Goal: Transaction & Acquisition: Purchase product/service

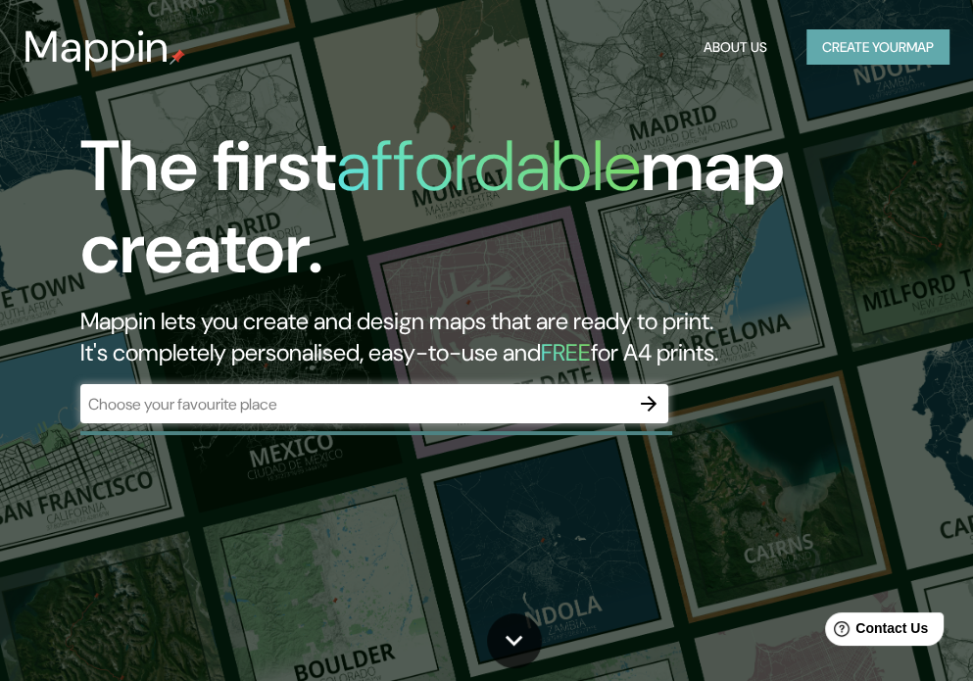
click at [882, 46] on button "Create your map" at bounding box center [877, 47] width 143 height 36
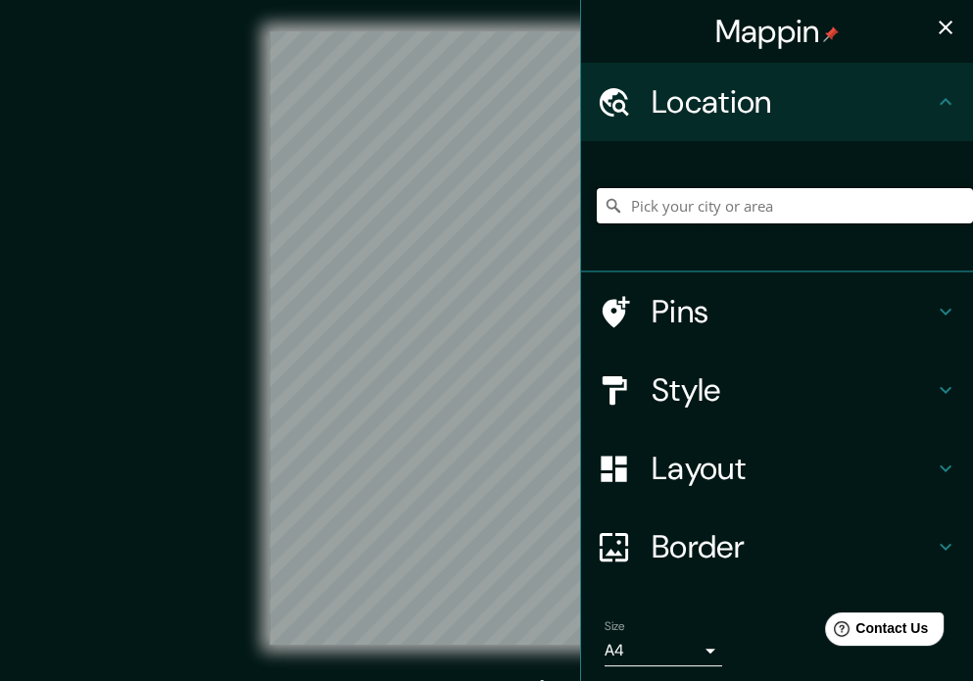
click at [705, 205] on input "Pick your city or area" at bounding box center [785, 205] width 376 height 35
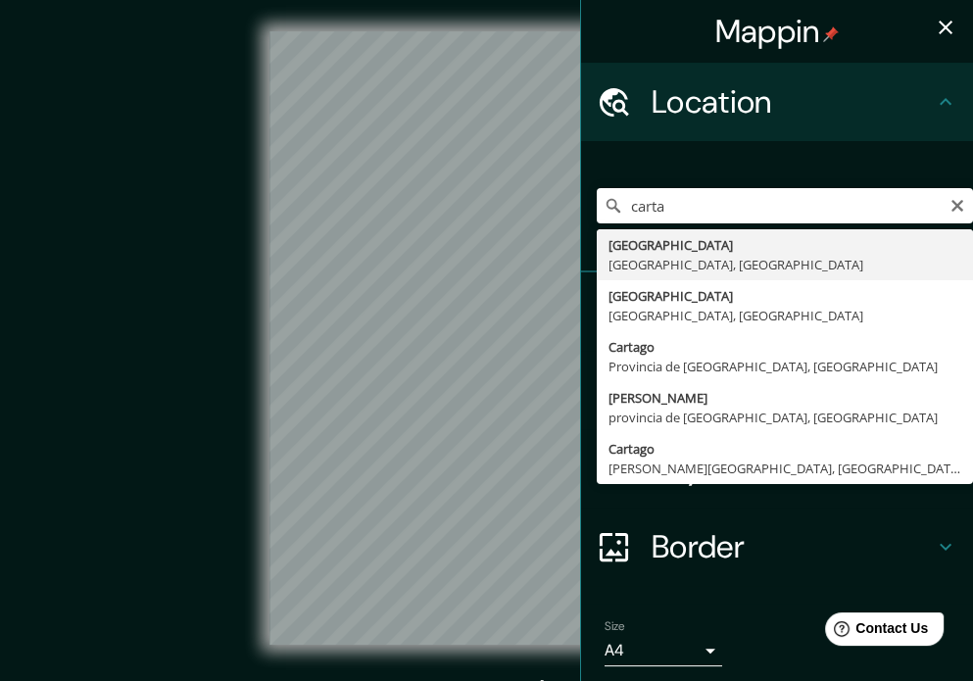
type input "[GEOGRAPHIC_DATA], [GEOGRAPHIC_DATA], [GEOGRAPHIC_DATA]"
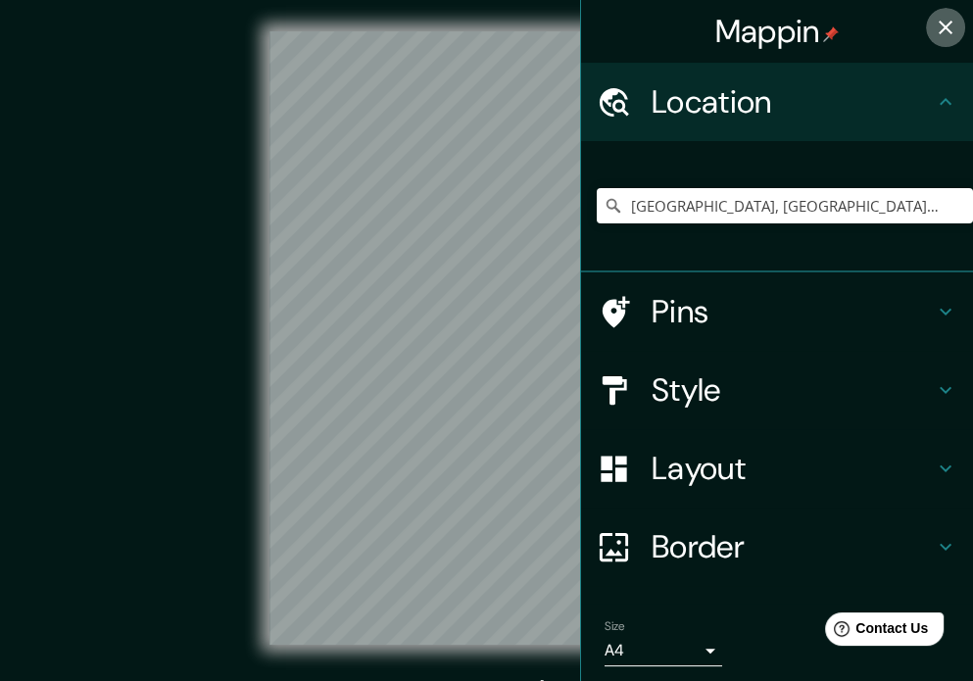
click at [934, 21] on icon "button" at bounding box center [946, 28] width 24 height 24
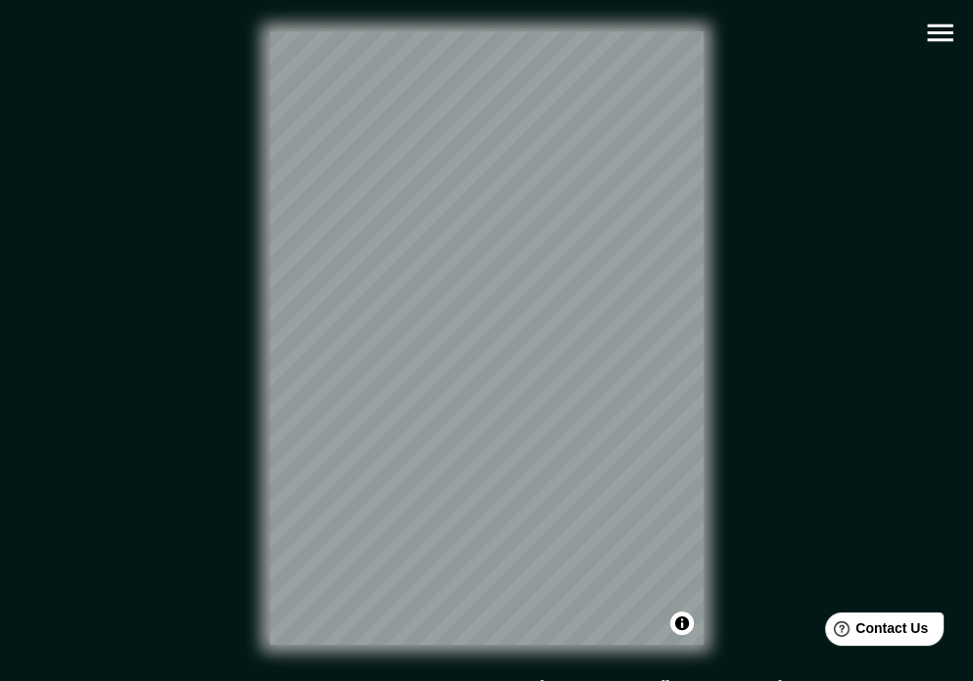
click at [529, 647] on div "© Mapbox © OpenStreetMap Improve this map" at bounding box center [487, 338] width 939 height 676
click at [719, 290] on div "© Mapbox © OpenStreetMap Improve this map" at bounding box center [487, 337] width 876 height 613
click at [927, 48] on icon "button" at bounding box center [940, 33] width 34 height 34
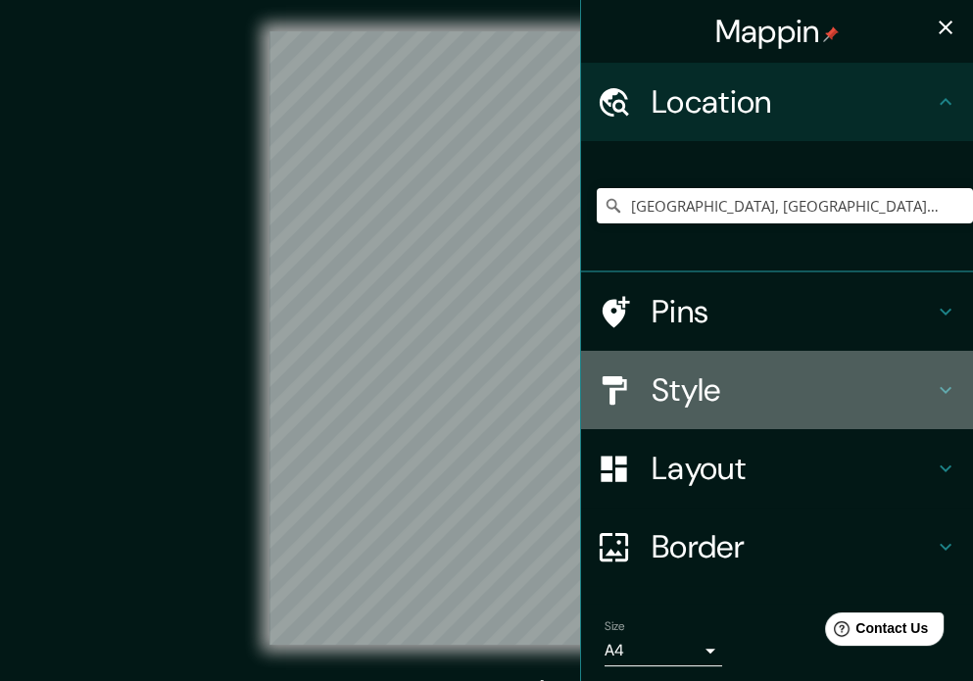
click at [700, 382] on h4 "Style" at bounding box center [793, 389] width 282 height 39
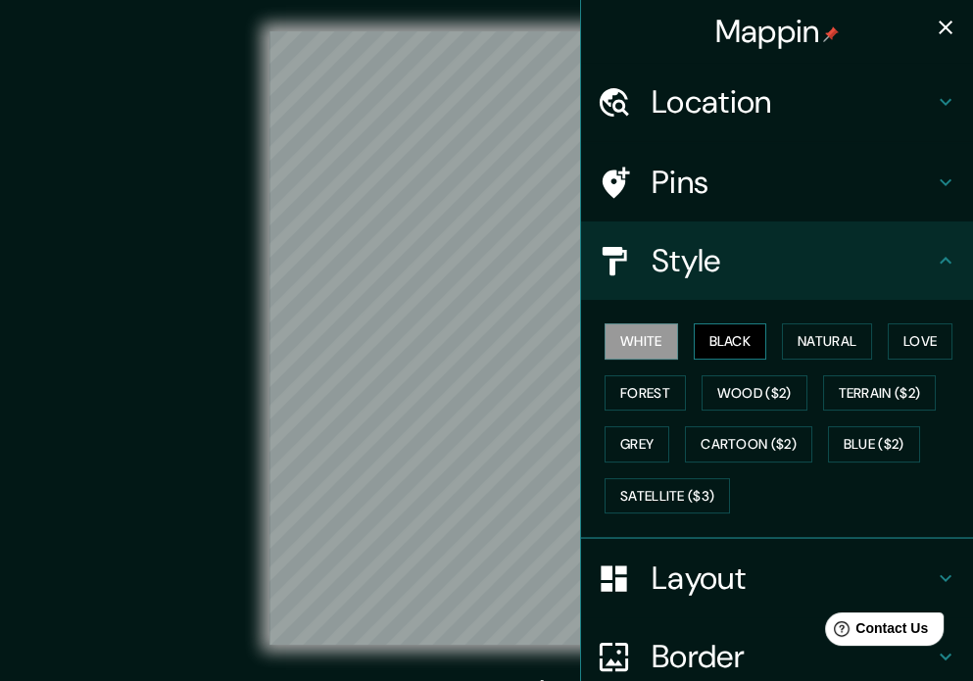
click at [729, 346] on button "Black" at bounding box center [730, 341] width 73 height 36
click at [804, 341] on button "Natural" at bounding box center [827, 341] width 90 height 36
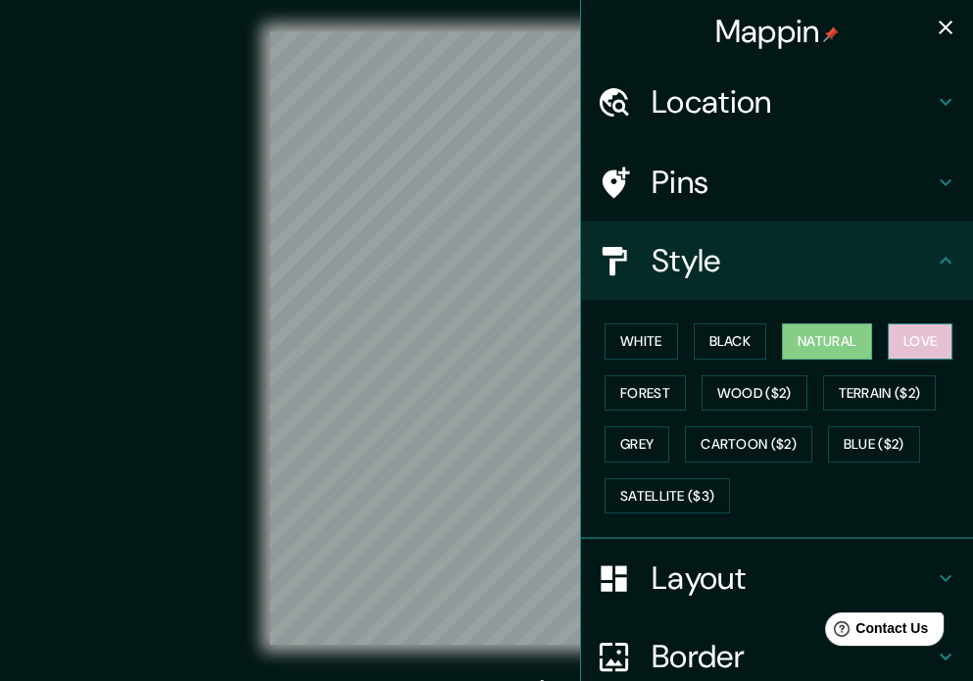
click at [897, 347] on button "Love" at bounding box center [920, 341] width 65 height 36
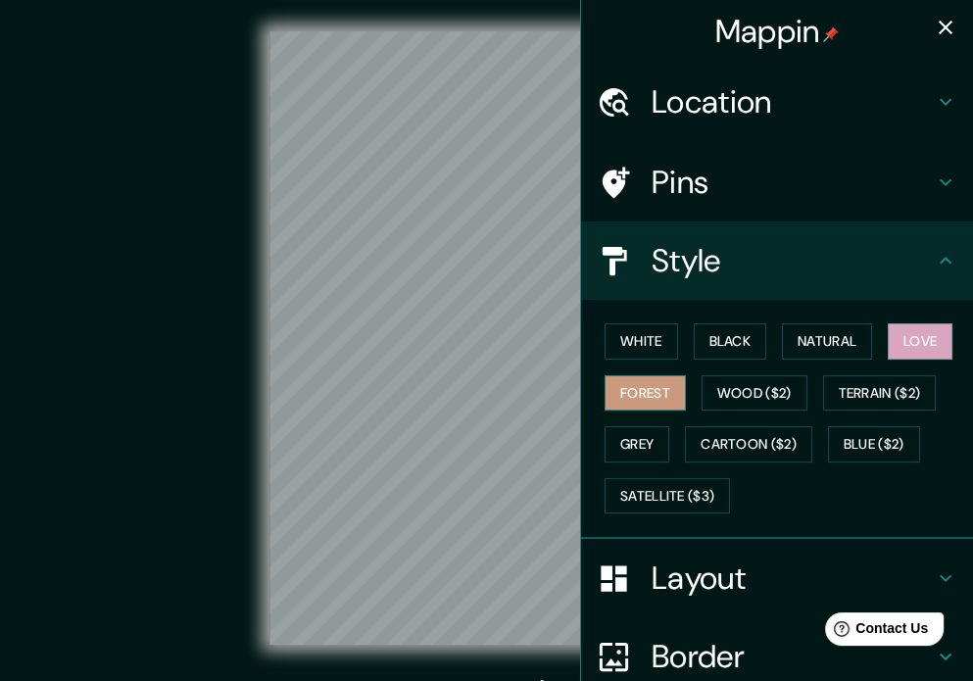
click at [648, 384] on button "Forest" at bounding box center [644, 393] width 81 height 36
click at [749, 391] on button "Wood ($2)" at bounding box center [754, 393] width 106 height 36
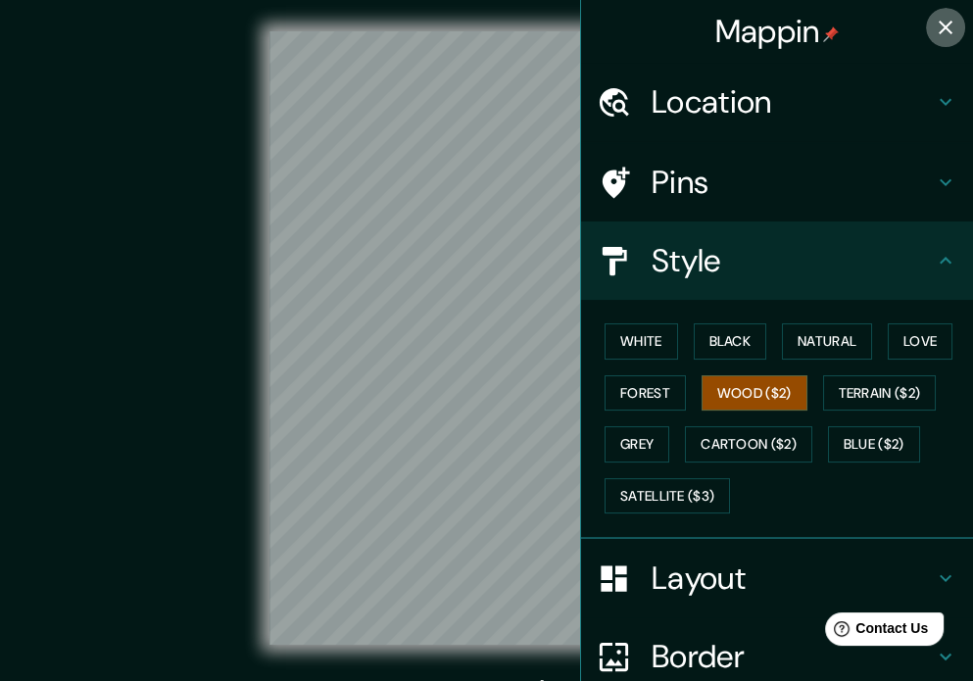
click at [939, 30] on icon "button" at bounding box center [946, 28] width 14 height 14
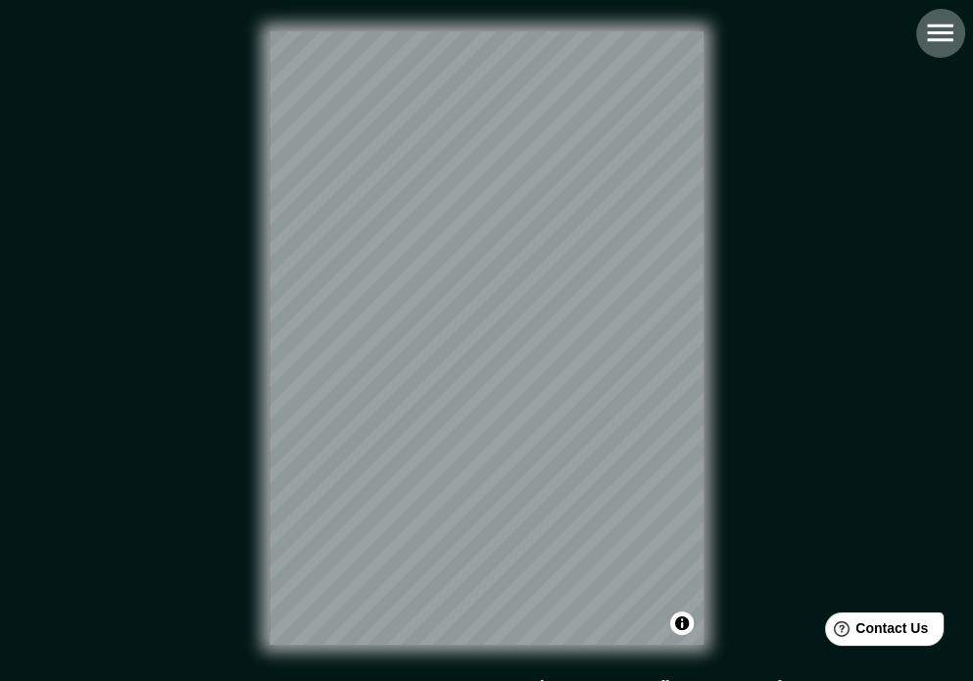
click at [931, 22] on icon "button" at bounding box center [940, 33] width 34 height 34
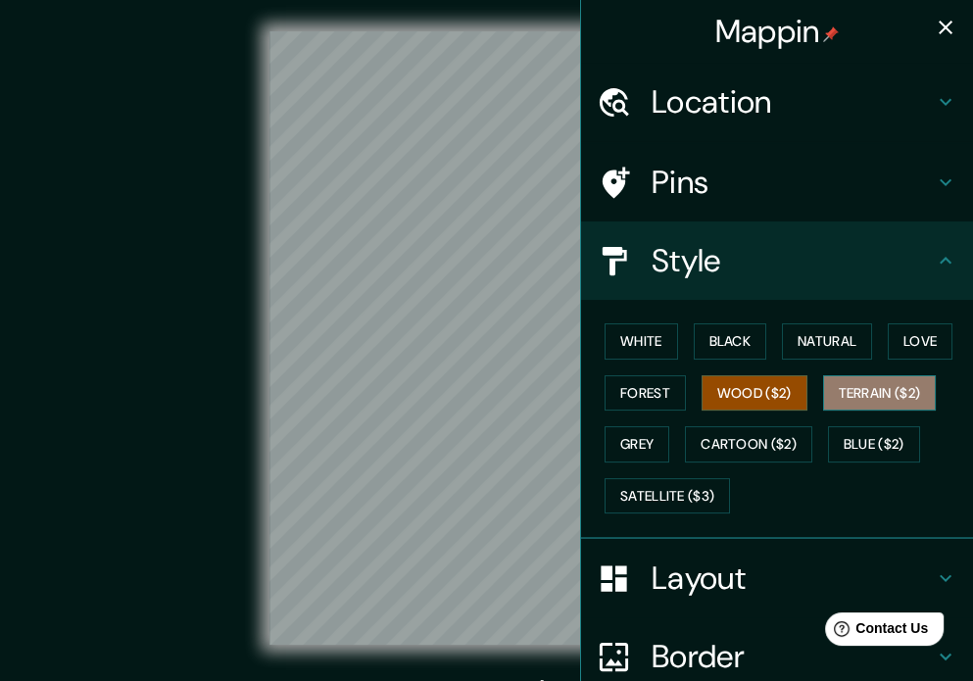
click at [864, 383] on button "Terrain ($2)" at bounding box center [880, 393] width 114 height 36
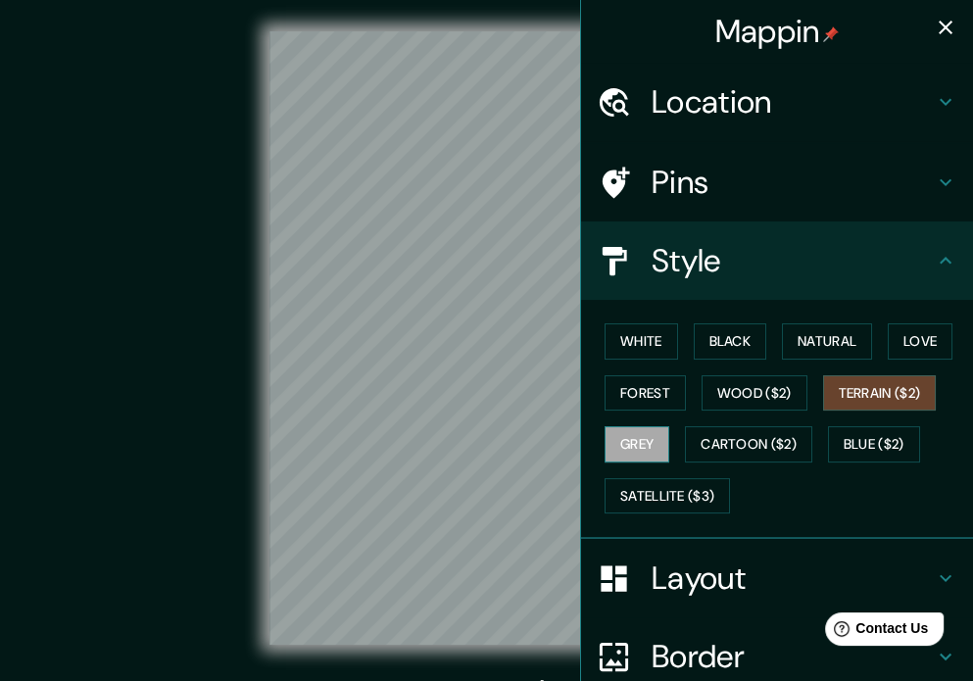
click at [627, 433] on button "Grey" at bounding box center [636, 444] width 65 height 36
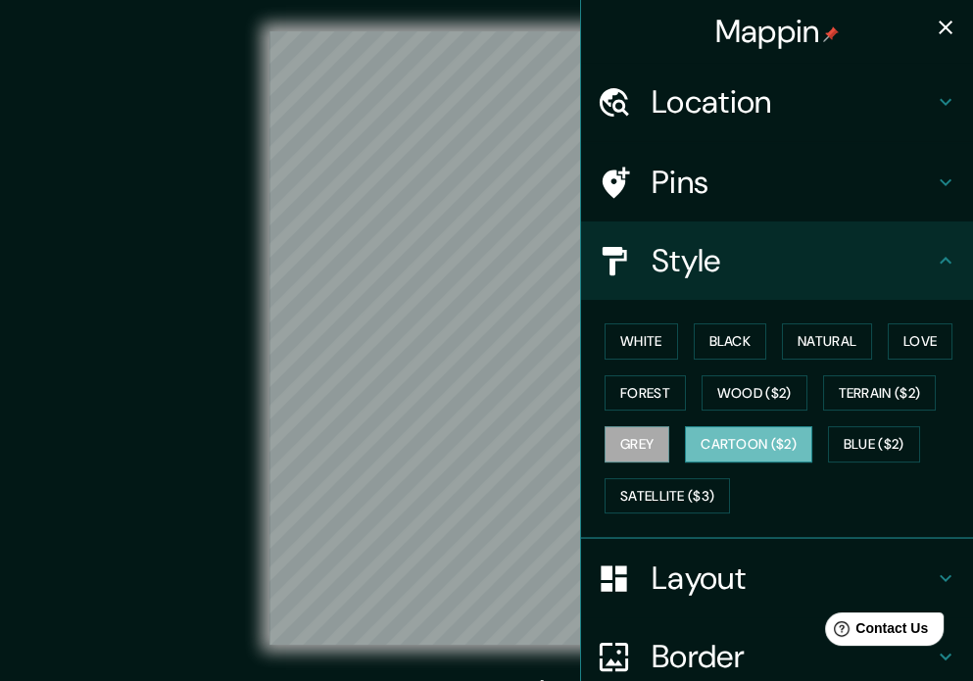
click at [735, 426] on button "Cartoon ($2)" at bounding box center [748, 444] width 127 height 36
click at [842, 451] on button "Blue ($2)" at bounding box center [874, 444] width 92 height 36
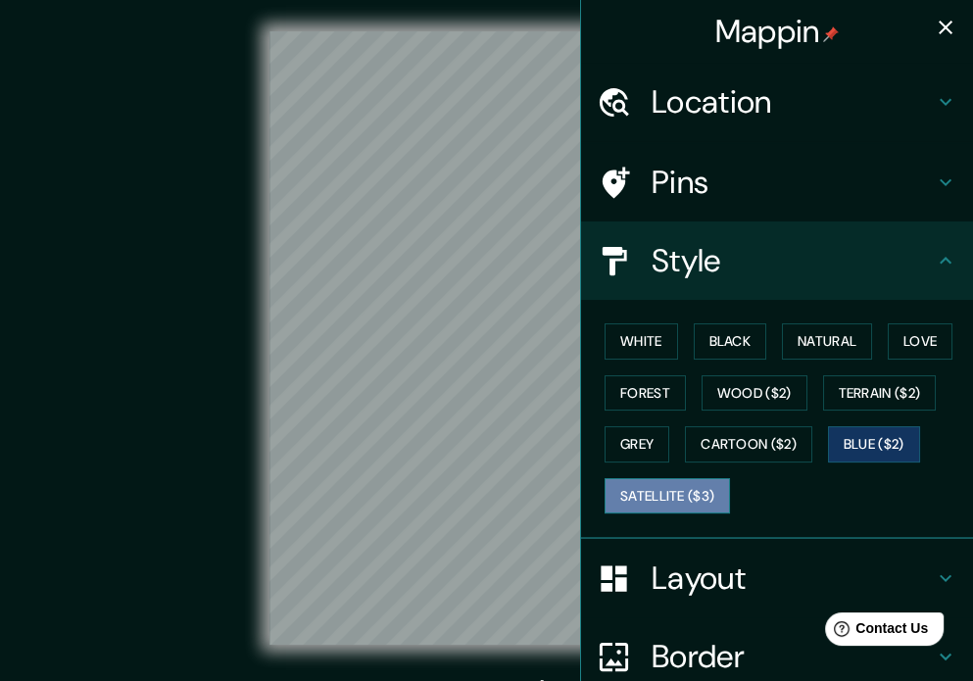
click at [687, 501] on button "Satellite ($3)" at bounding box center [666, 496] width 125 height 36
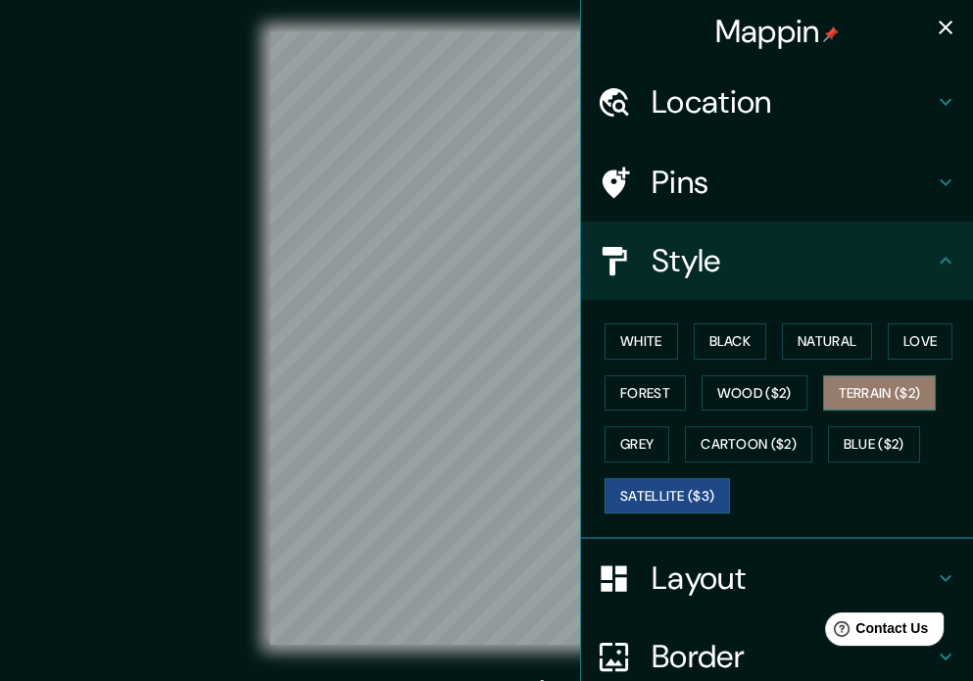
click at [899, 388] on button "Terrain ($2)" at bounding box center [880, 393] width 114 height 36
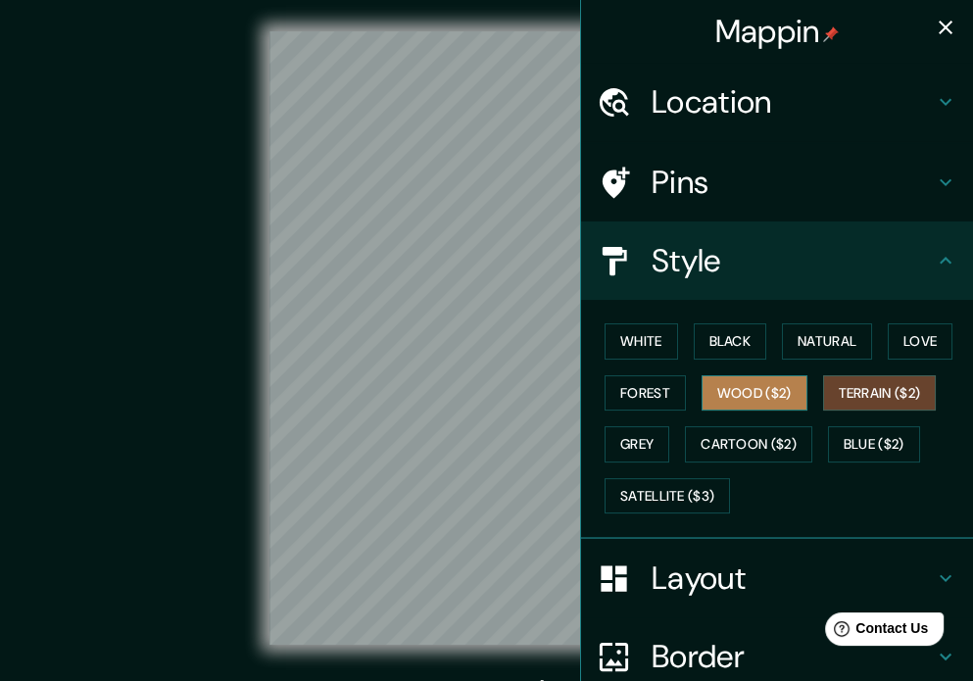
click at [762, 399] on button "Wood ($2)" at bounding box center [754, 393] width 106 height 36
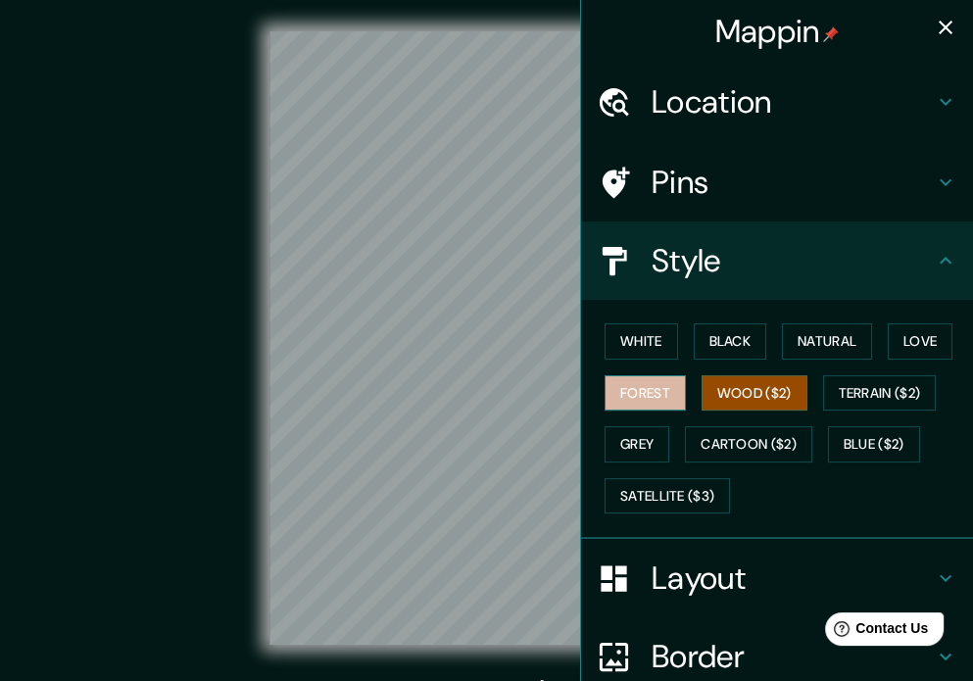
click at [619, 389] on button "Forest" at bounding box center [644, 393] width 81 height 36
click at [939, 32] on icon "button" at bounding box center [946, 28] width 14 height 14
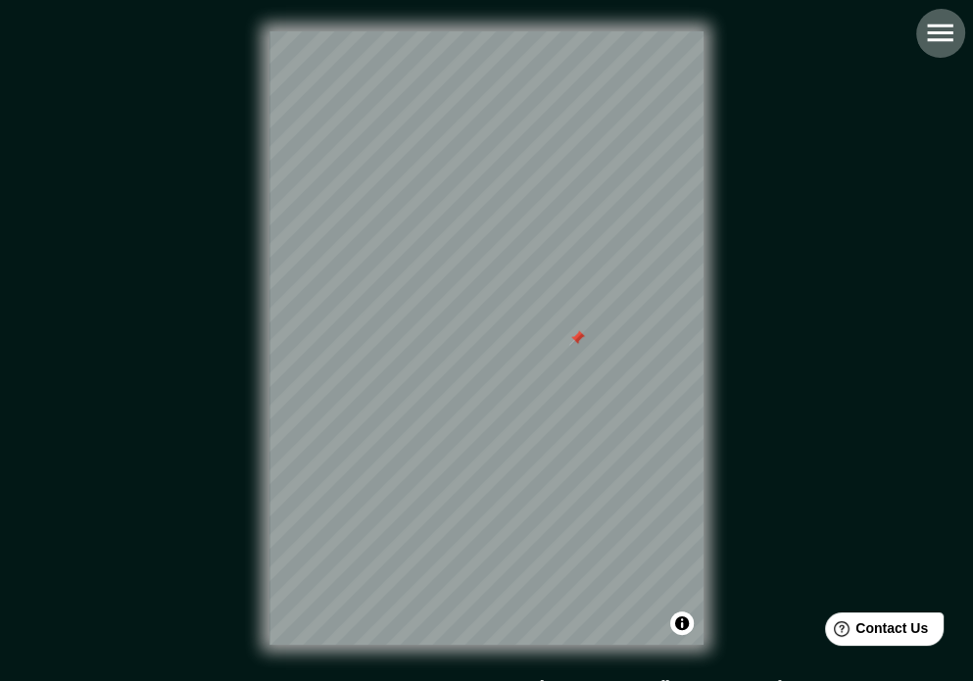
click at [933, 26] on icon "button" at bounding box center [940, 33] width 34 height 34
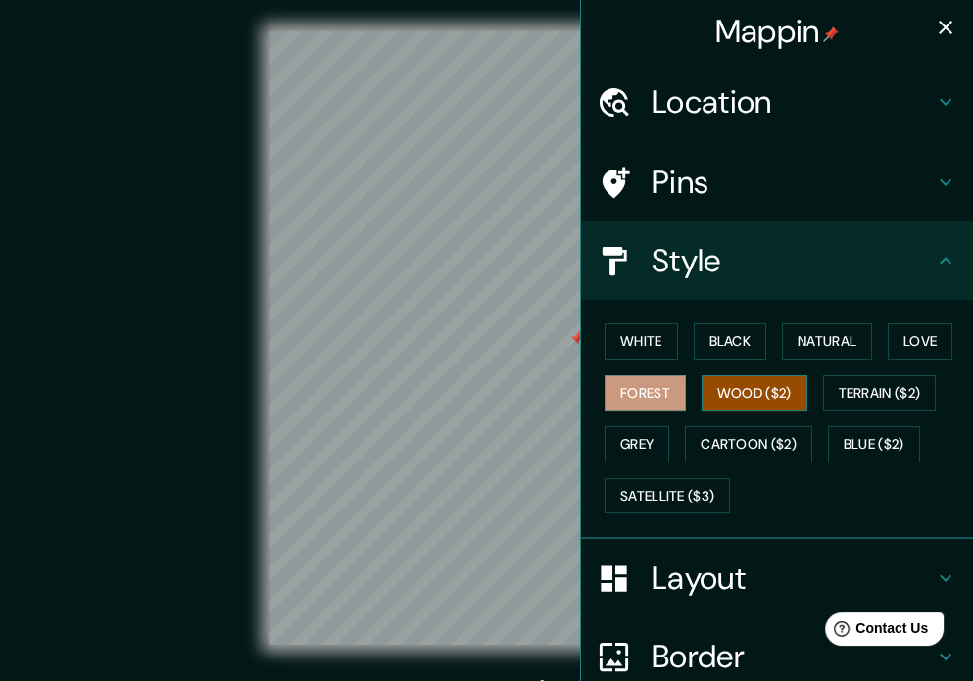
click at [753, 386] on button "Wood ($2)" at bounding box center [754, 393] width 106 height 36
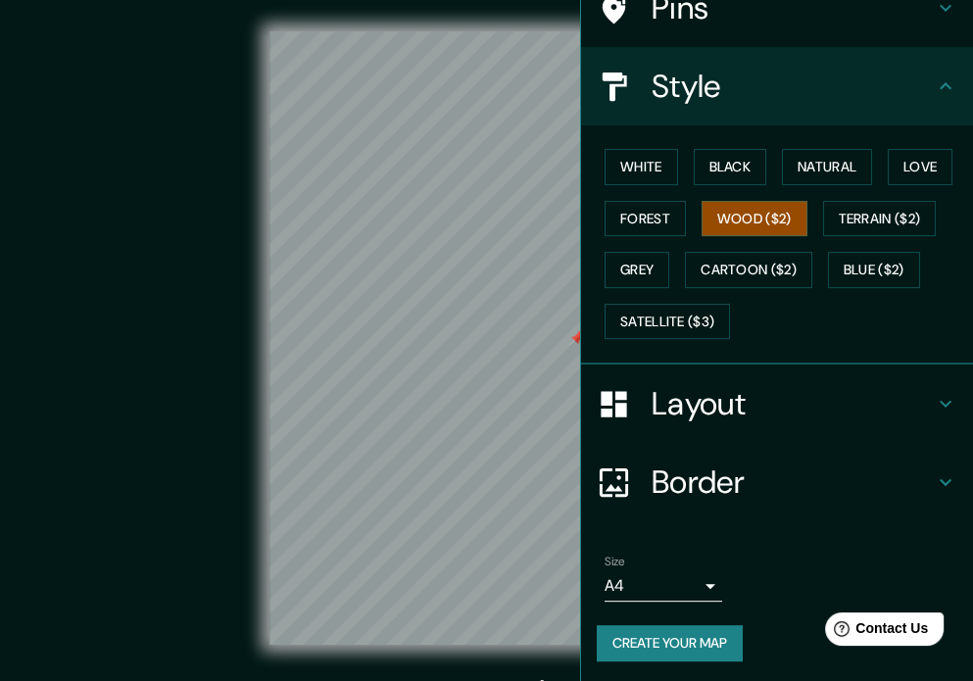
scroll to position [25, 0]
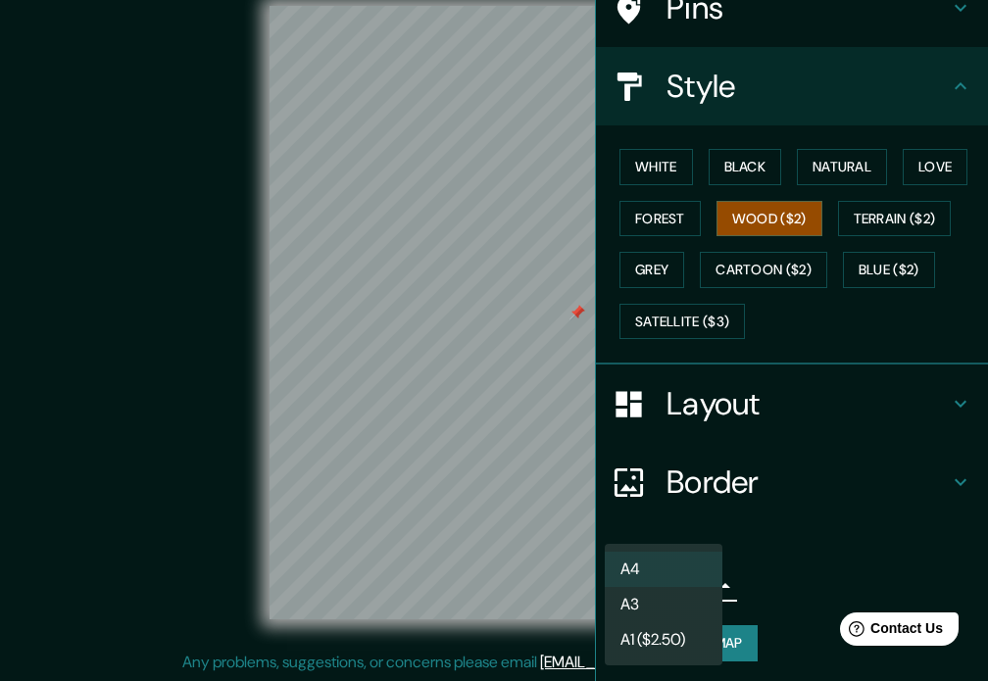
click at [701, 590] on body "Mappin Location [GEOGRAPHIC_DATA], [GEOGRAPHIC_DATA], [GEOGRAPHIC_DATA] Pins St…" at bounding box center [494, 315] width 988 height 681
click at [751, 574] on div at bounding box center [494, 340] width 988 height 681
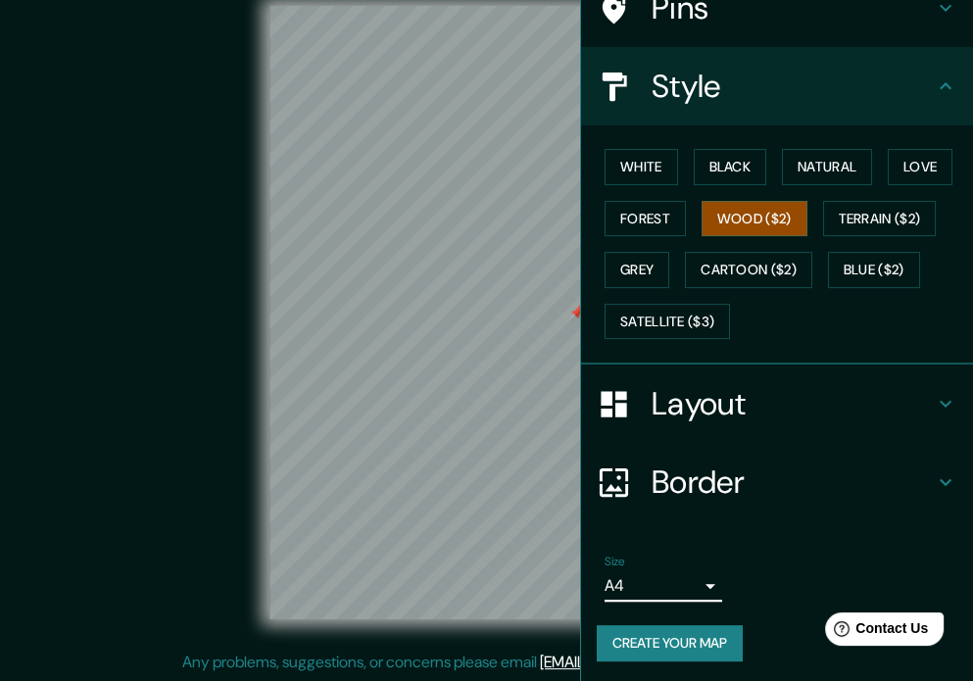
click at [666, 648] on button "Create your map" at bounding box center [670, 643] width 146 height 36
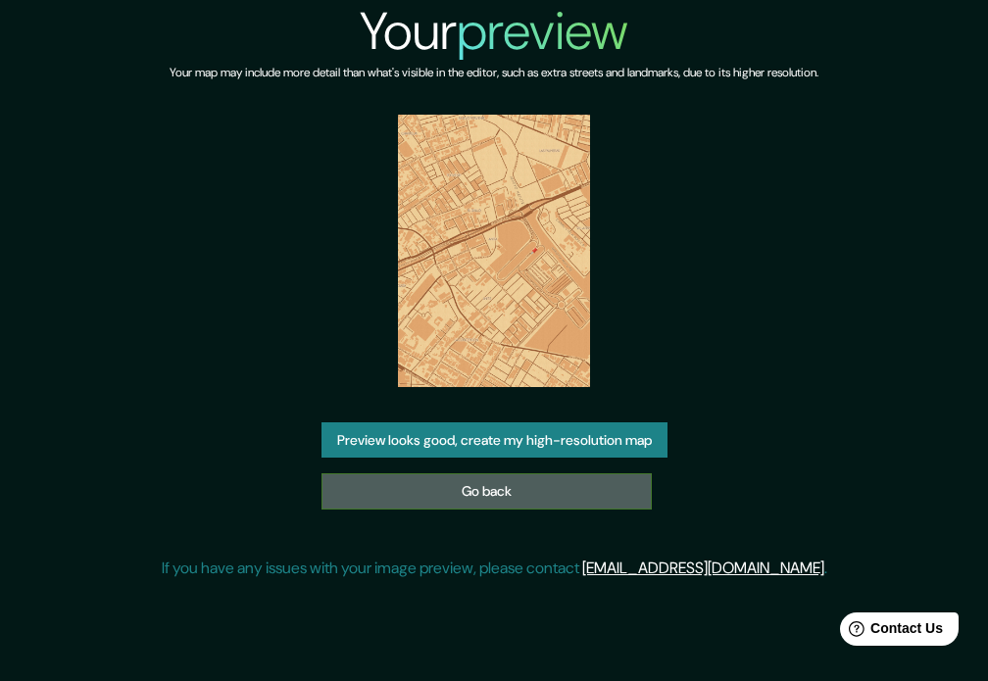
click at [528, 473] on link "Go back" at bounding box center [486, 491] width 330 height 36
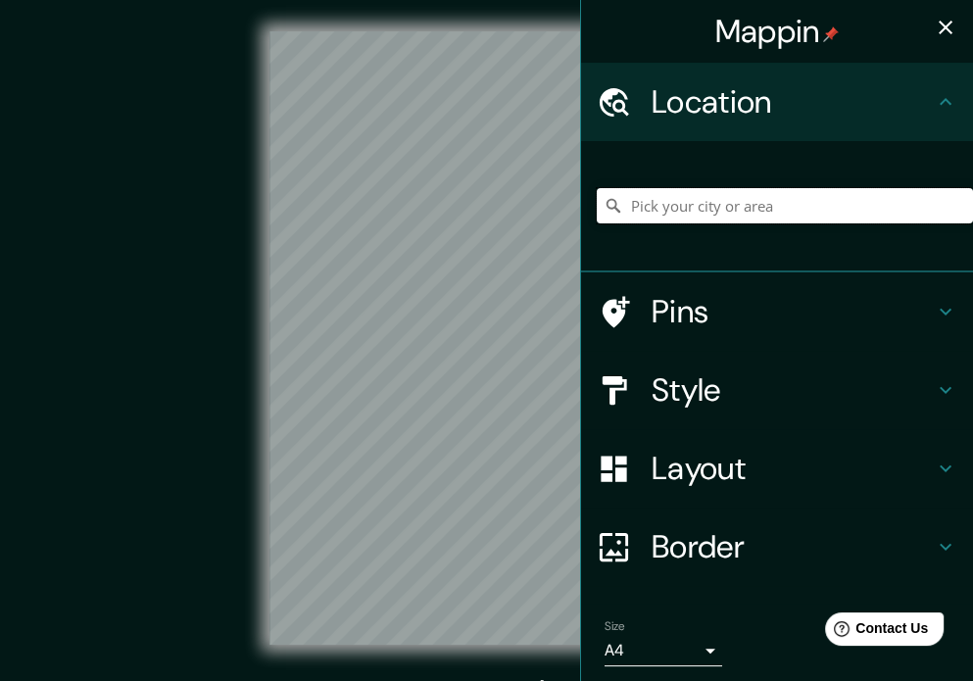
click at [700, 188] on input "Pick your city or area" at bounding box center [785, 205] width 376 height 35
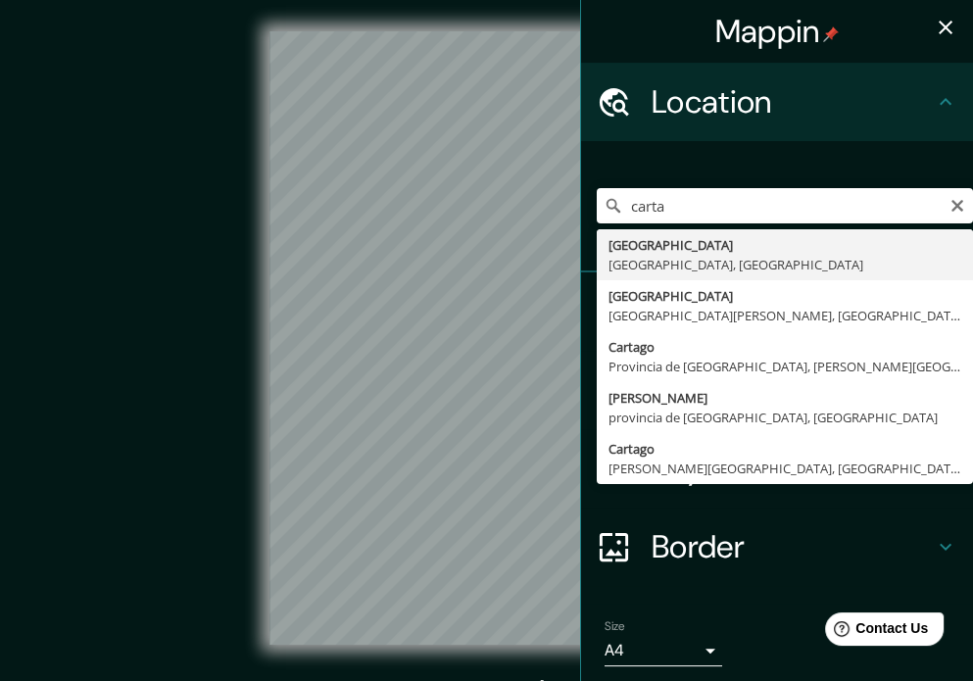
type input "[GEOGRAPHIC_DATA], [GEOGRAPHIC_DATA], [GEOGRAPHIC_DATA]"
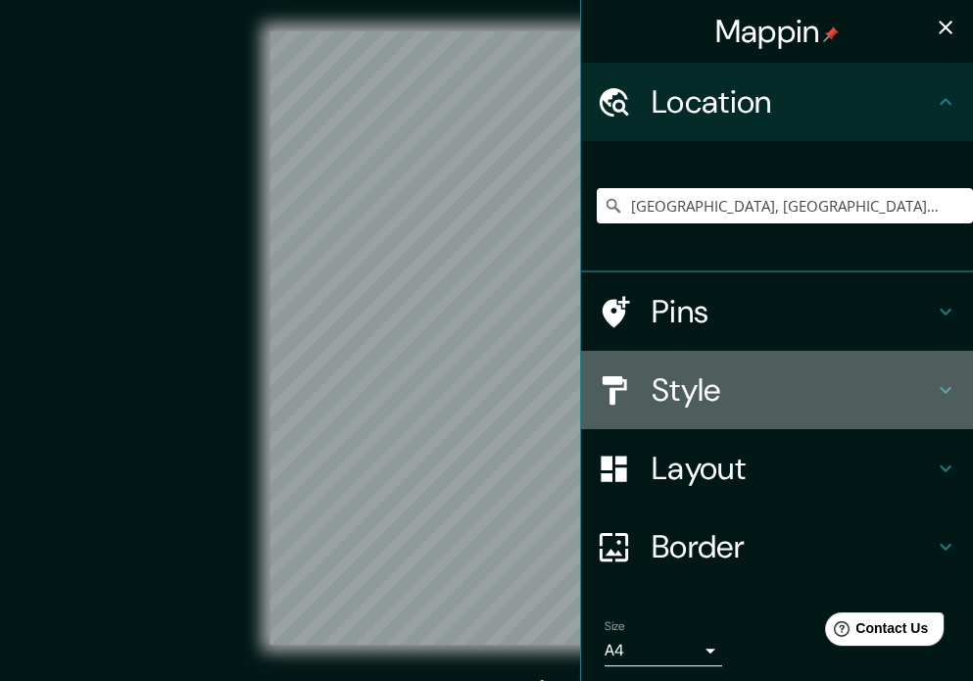
click at [758, 392] on h4 "Style" at bounding box center [793, 389] width 282 height 39
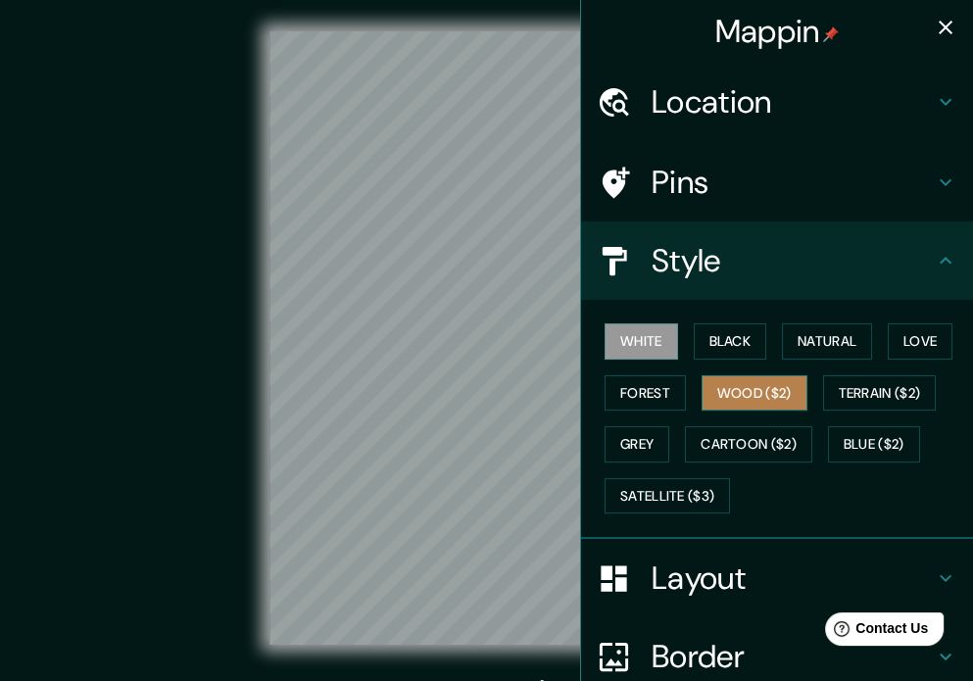
click at [756, 392] on button "Wood ($2)" at bounding box center [754, 393] width 106 height 36
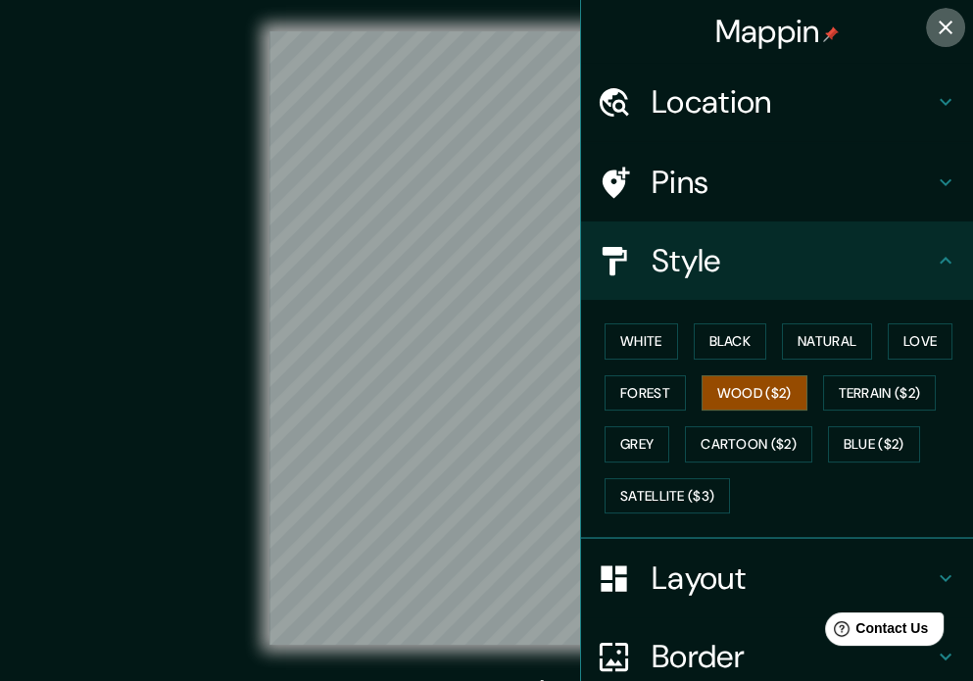
click at [934, 19] on icon "button" at bounding box center [946, 28] width 24 height 24
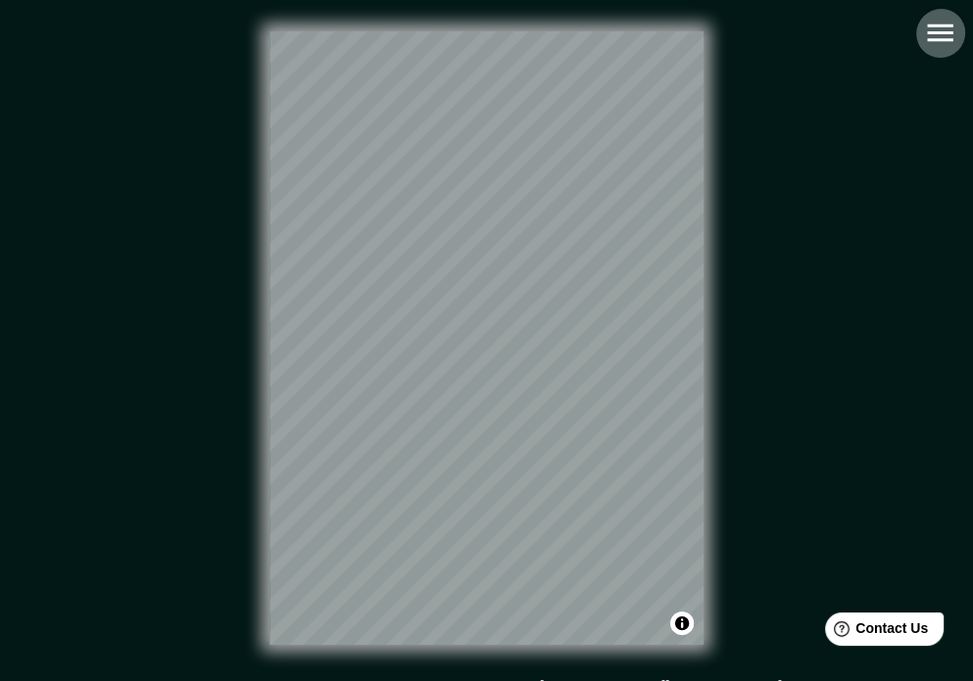
click at [939, 15] on button "button" at bounding box center [940, 33] width 50 height 50
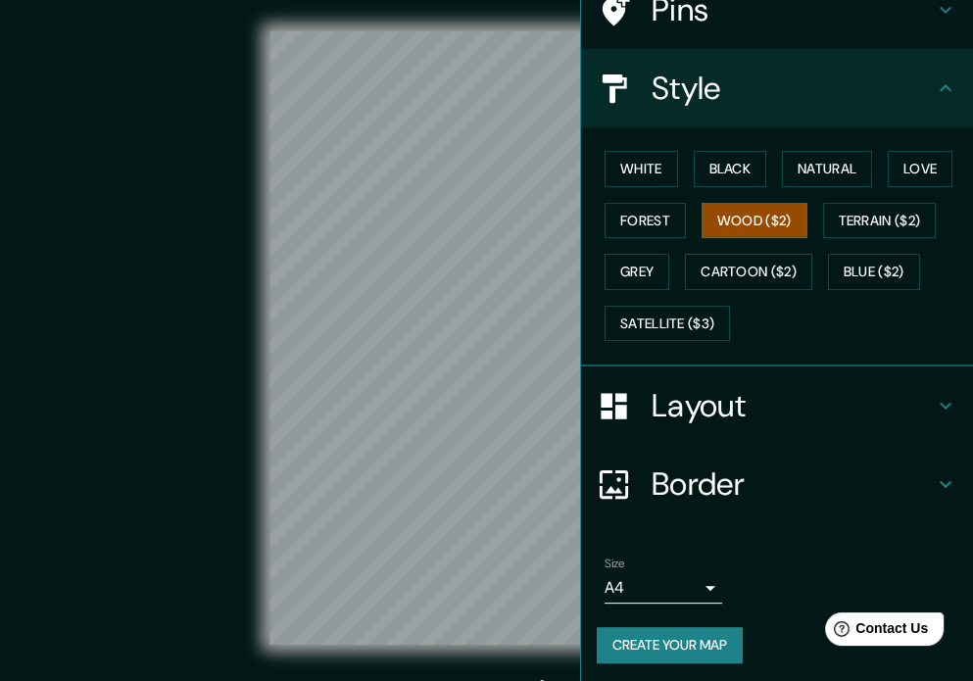
scroll to position [174, 0]
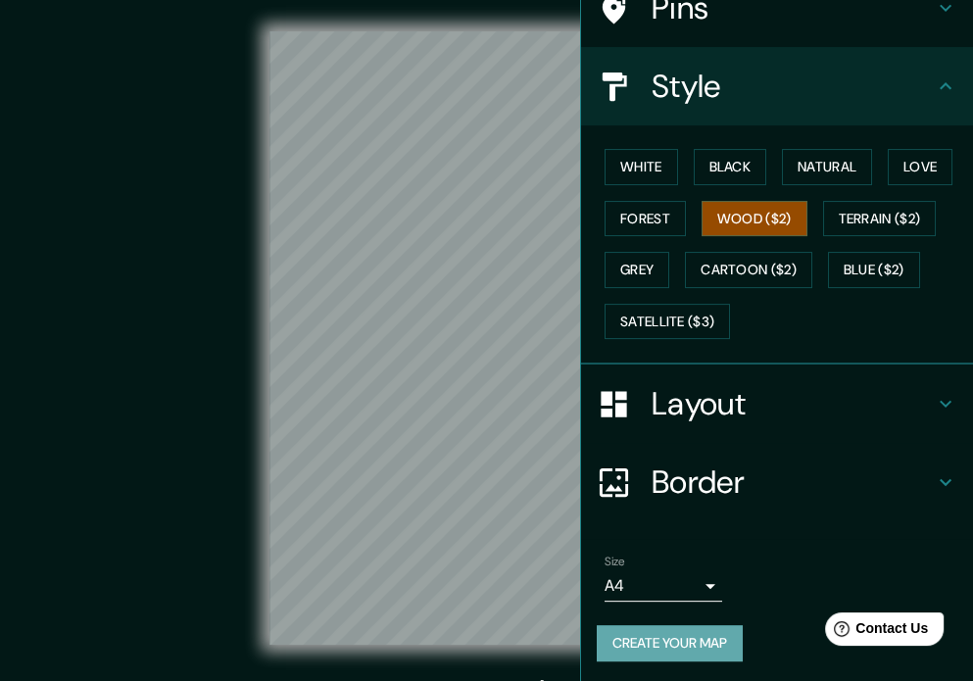
click at [674, 635] on button "Create your map" at bounding box center [670, 643] width 146 height 36
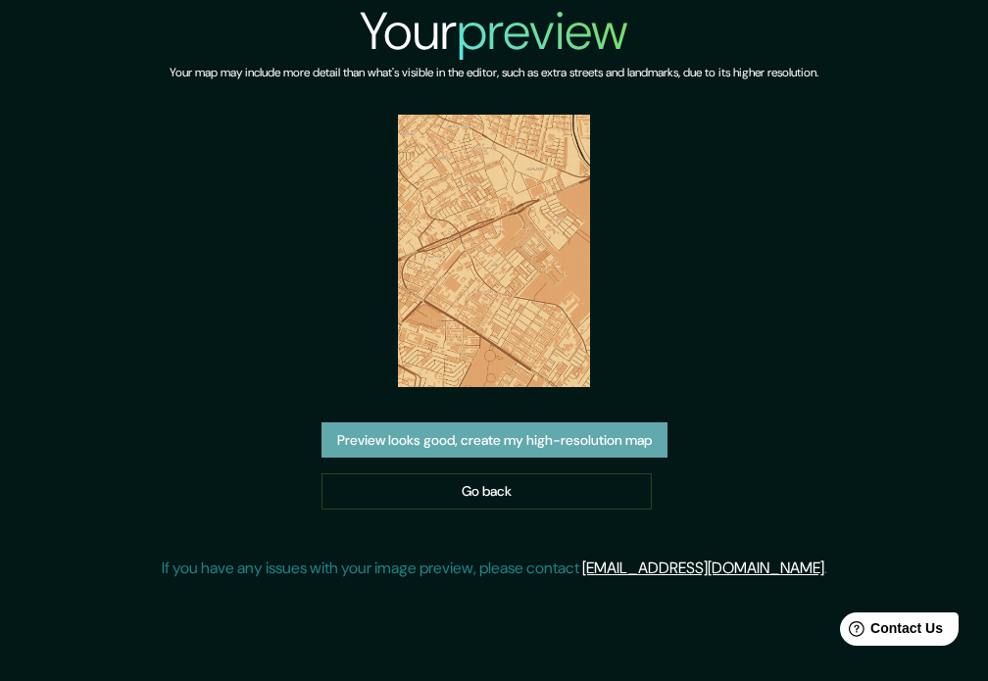
click at [556, 438] on button "Preview looks good, create my high-resolution map" at bounding box center [494, 440] width 346 height 36
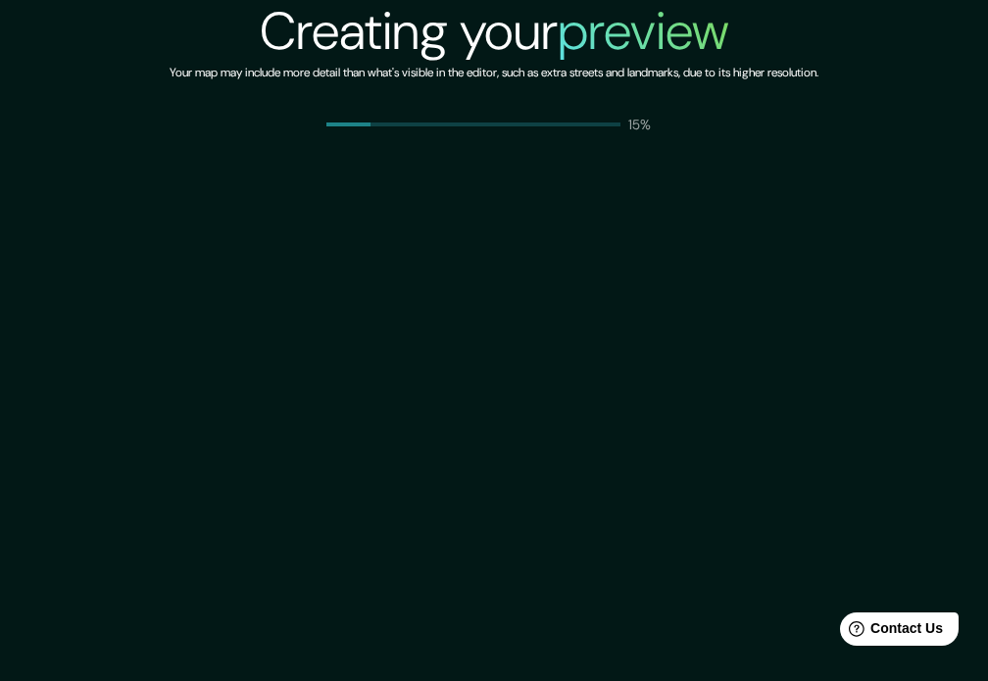
click at [519, 249] on div "Creating your preview Your map may include more detail than what's visible in t…" at bounding box center [494, 340] width 988 height 681
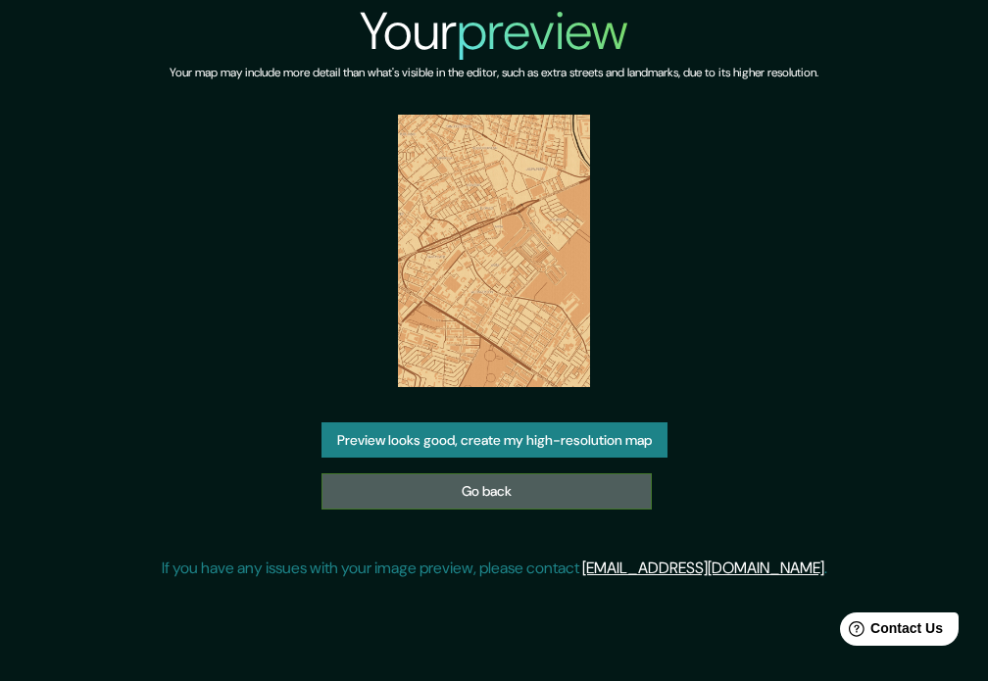
click at [576, 491] on link "Go back" at bounding box center [486, 491] width 330 height 36
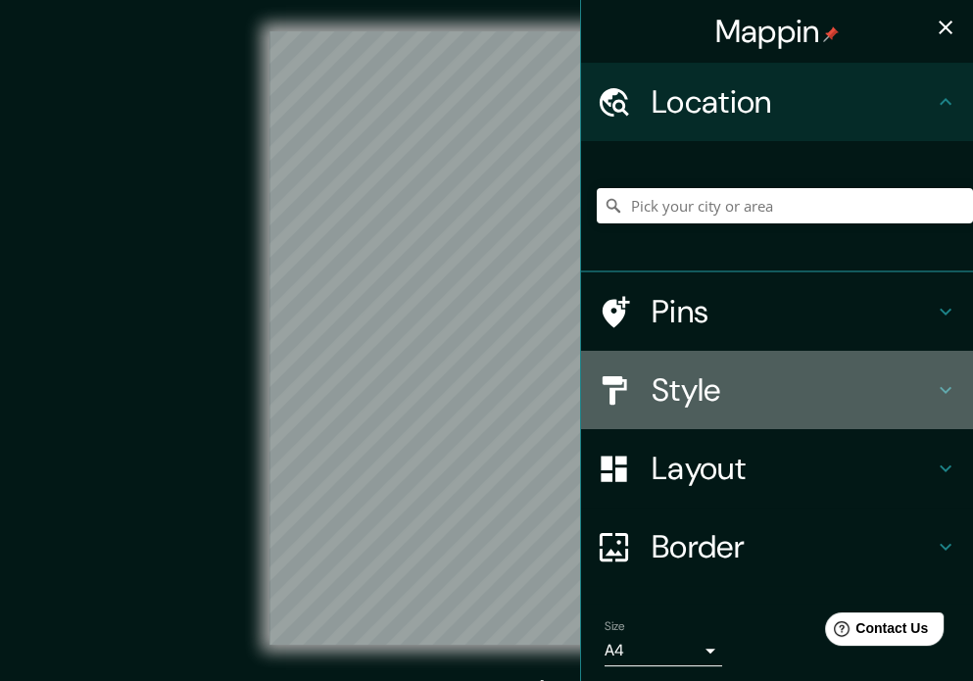
click at [748, 383] on h4 "Style" at bounding box center [793, 389] width 282 height 39
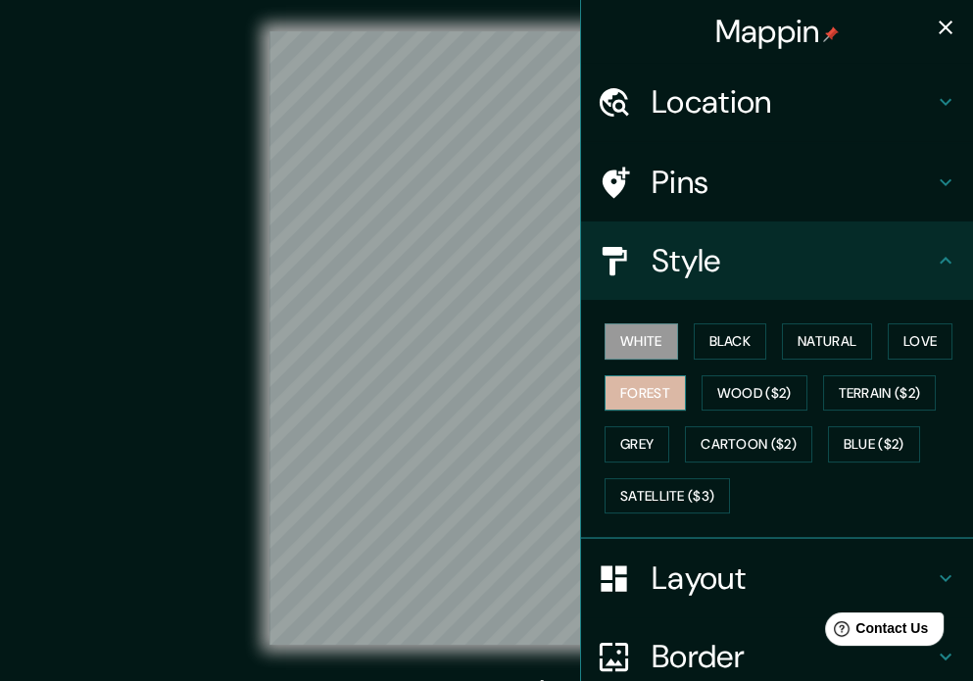
click at [629, 391] on button "Forest" at bounding box center [644, 393] width 81 height 36
click at [935, 26] on icon "button" at bounding box center [946, 28] width 24 height 24
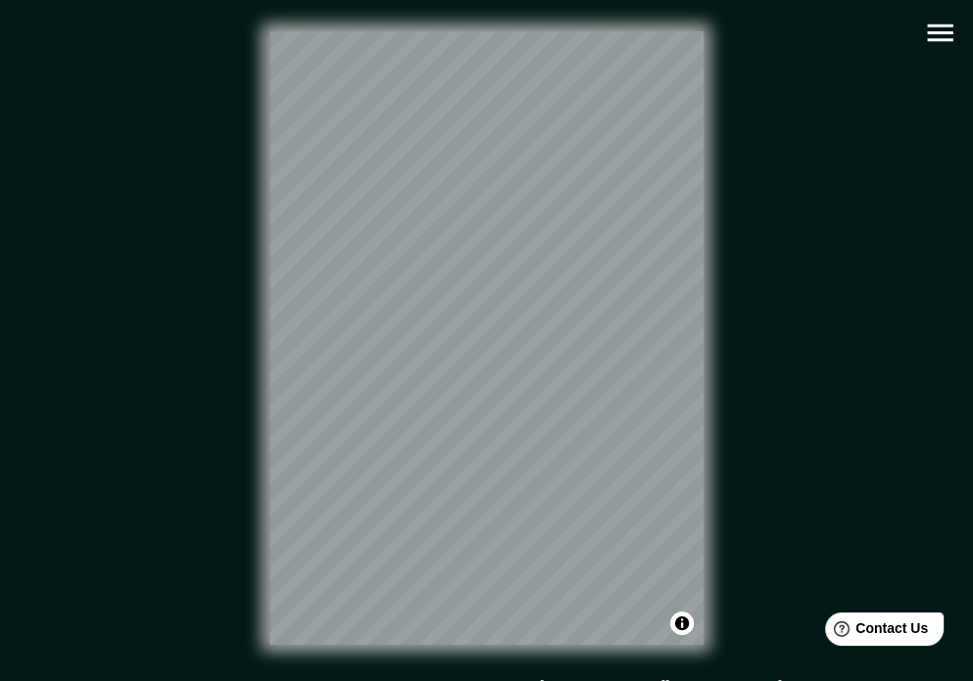
click at [942, 34] on icon "button" at bounding box center [940, 33] width 34 height 34
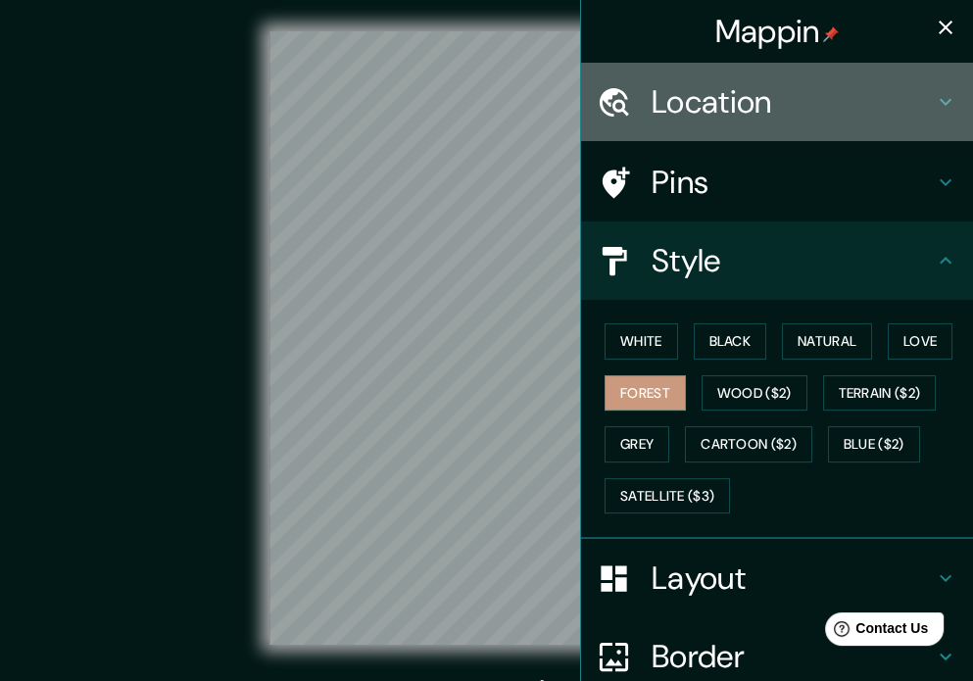
click at [786, 112] on h4 "Location" at bounding box center [793, 101] width 282 height 39
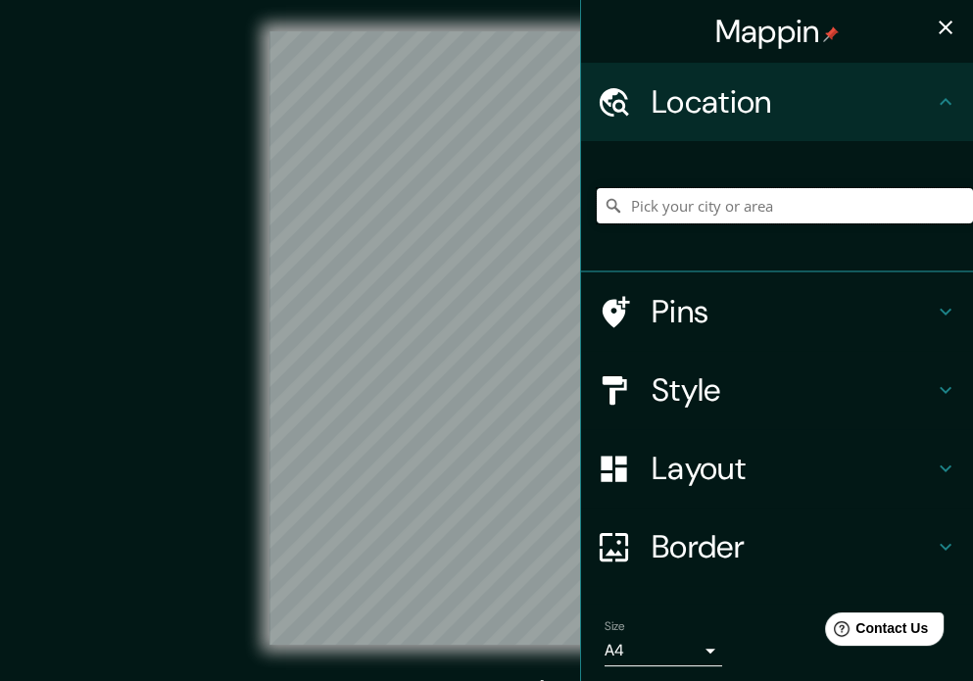
click at [759, 207] on input "Pick your city or area" at bounding box center [785, 205] width 376 height 35
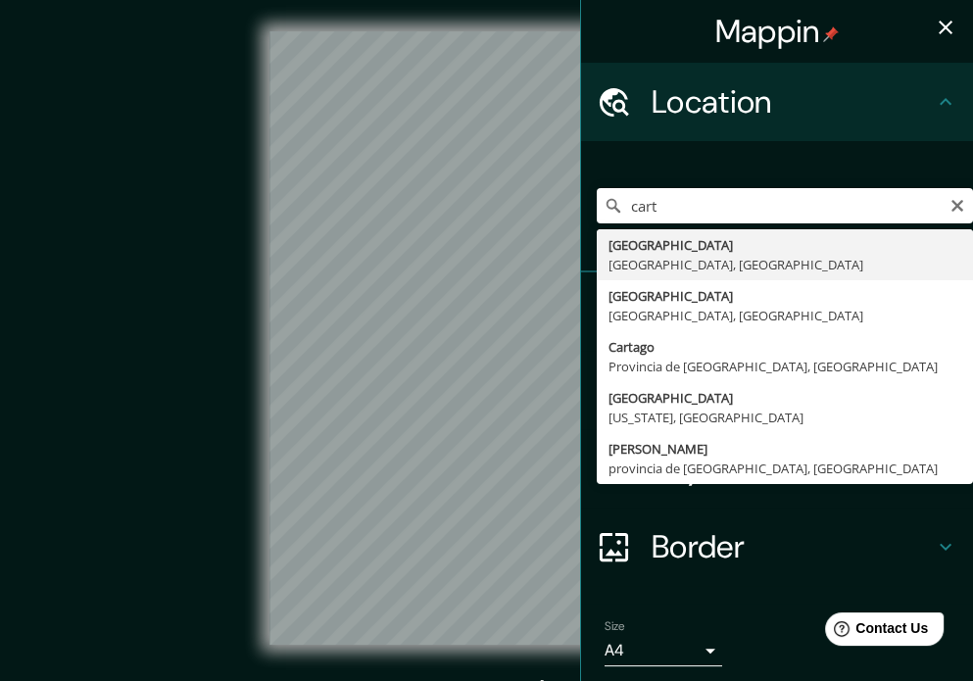
type input "[GEOGRAPHIC_DATA], [GEOGRAPHIC_DATA], [GEOGRAPHIC_DATA]"
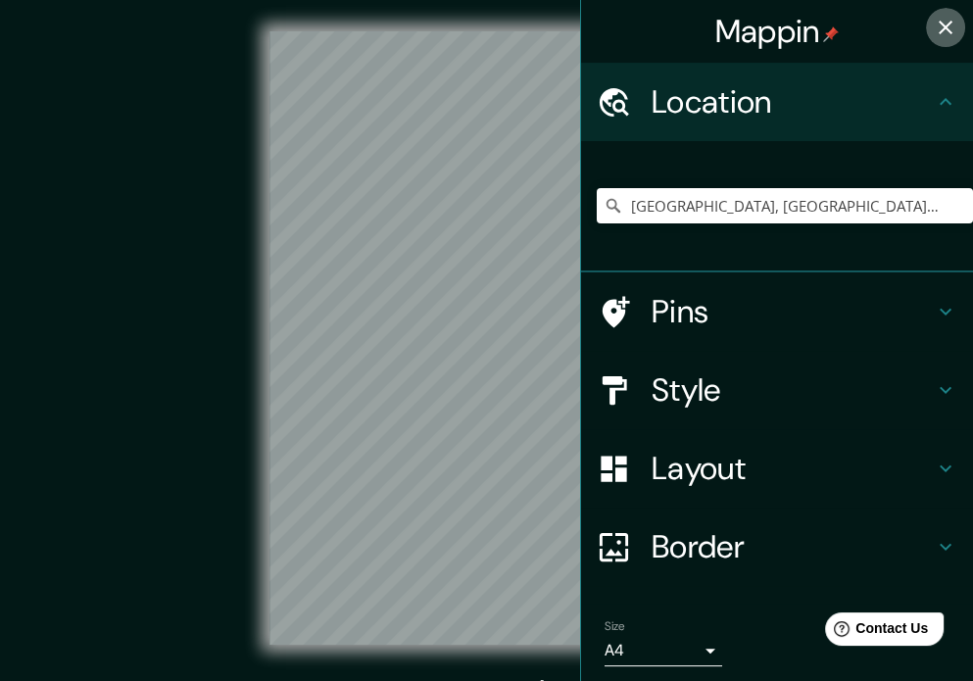
click at [942, 26] on button "button" at bounding box center [945, 27] width 39 height 39
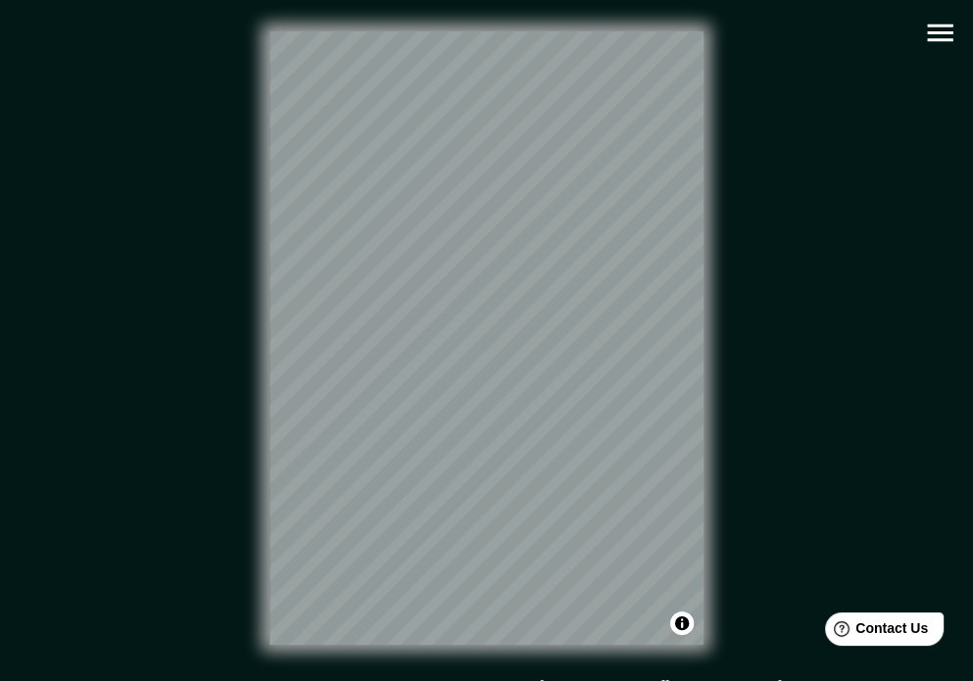
drag, startPoint x: 513, startPoint y: 668, endPoint x: 828, endPoint y: 557, distance: 333.4
click at [828, 557] on div "© Mapbox © OpenStreetMap Improve this map" at bounding box center [487, 337] width 876 height 613
click at [946, 24] on icon "button" at bounding box center [940, 33] width 34 height 34
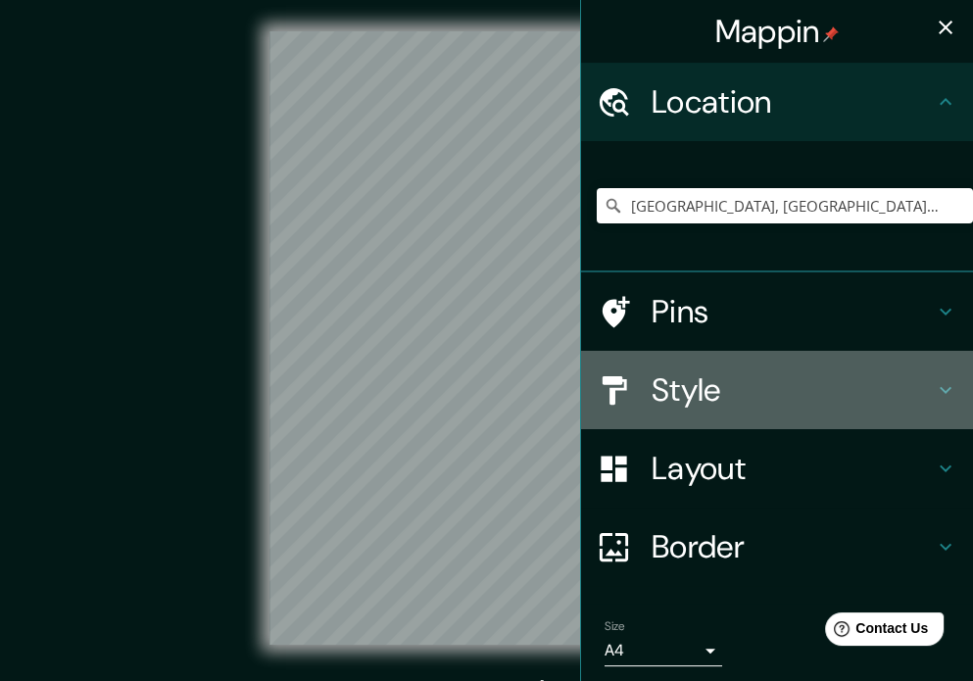
click at [755, 381] on h4 "Style" at bounding box center [793, 389] width 282 height 39
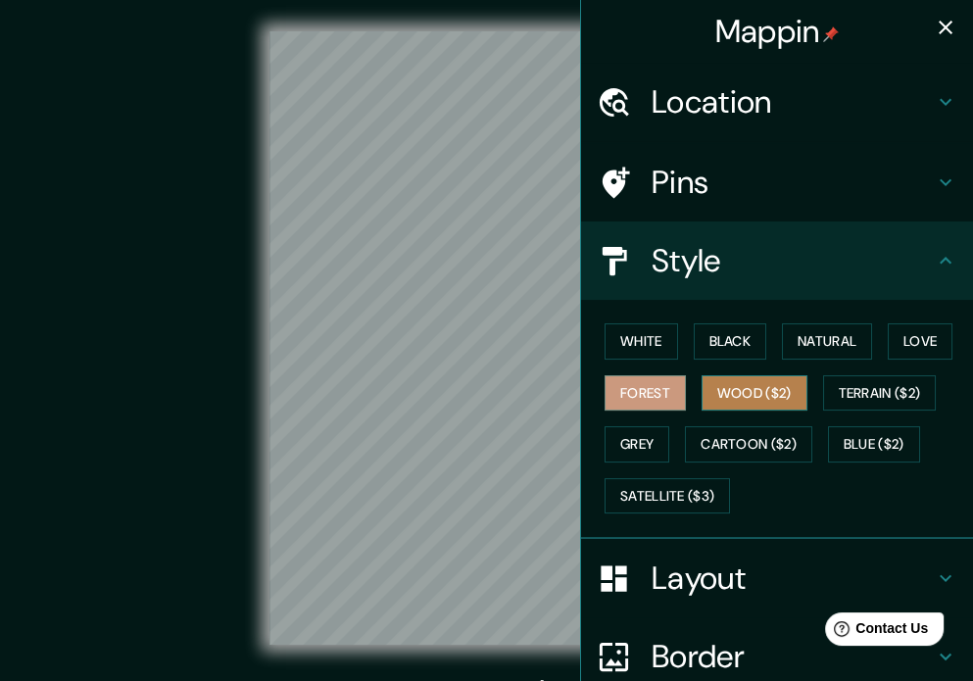
click at [749, 389] on button "Wood ($2)" at bounding box center [754, 393] width 106 height 36
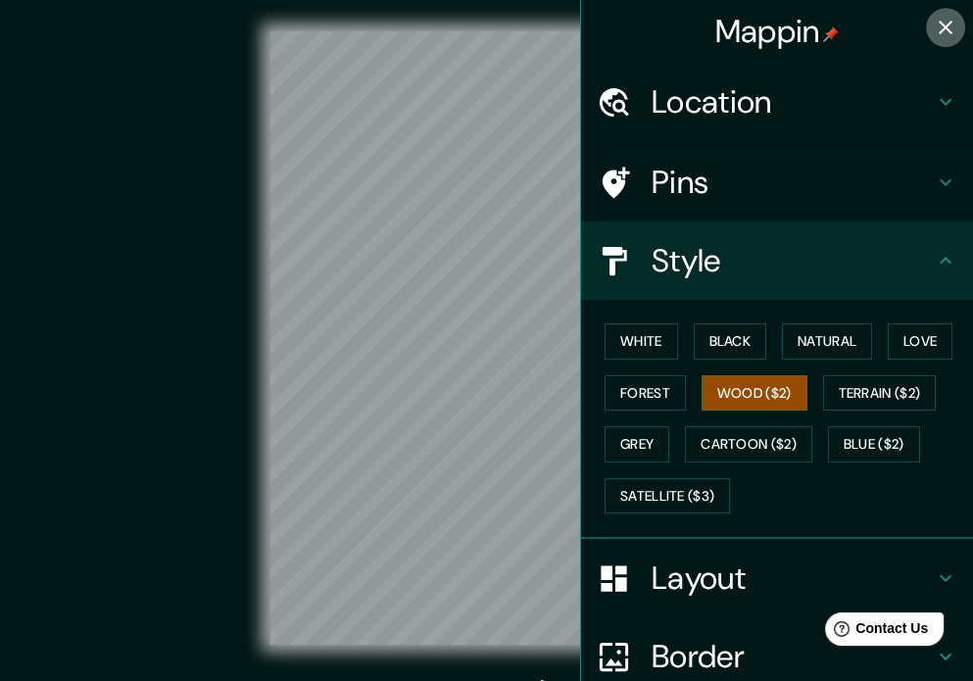
click at [934, 23] on icon "button" at bounding box center [946, 28] width 24 height 24
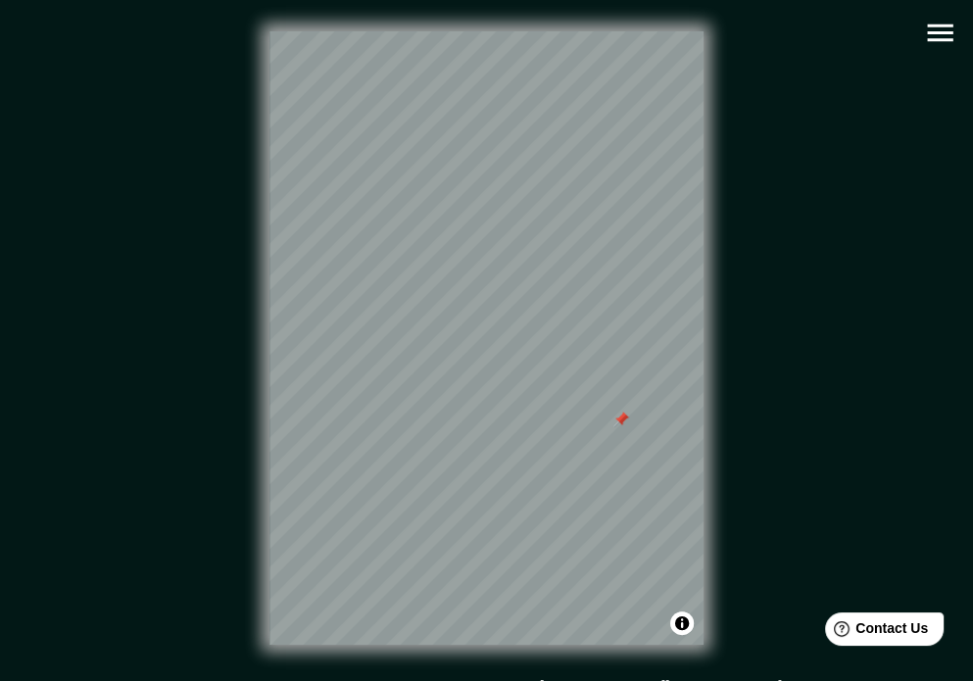
click at [623, 417] on div at bounding box center [621, 419] width 16 height 16
click at [936, 31] on icon "button" at bounding box center [939, 33] width 25 height 18
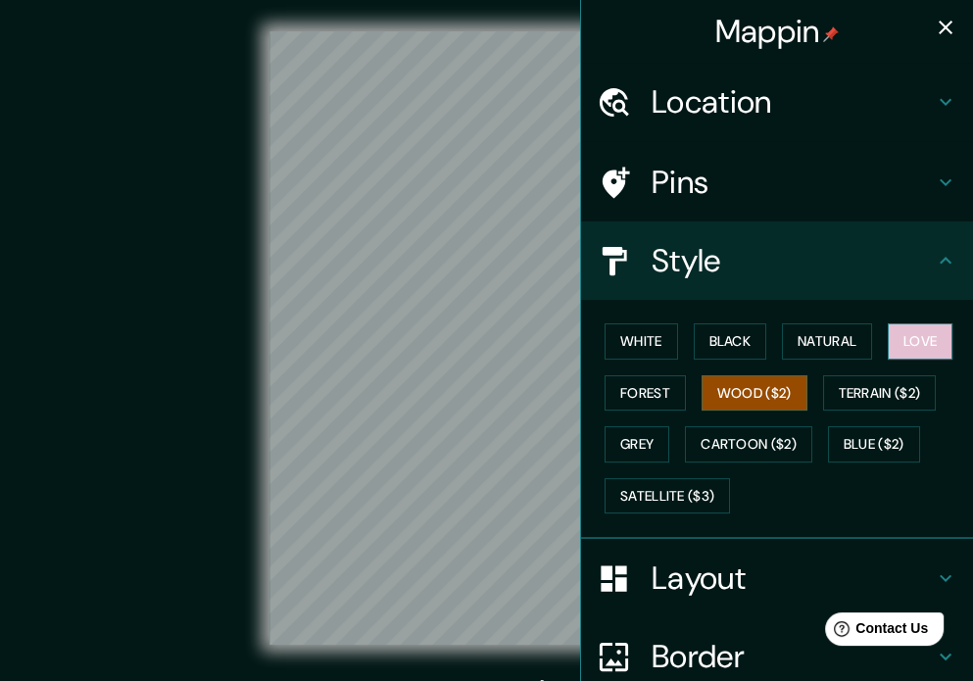
click at [897, 332] on button "Love" at bounding box center [920, 341] width 65 height 36
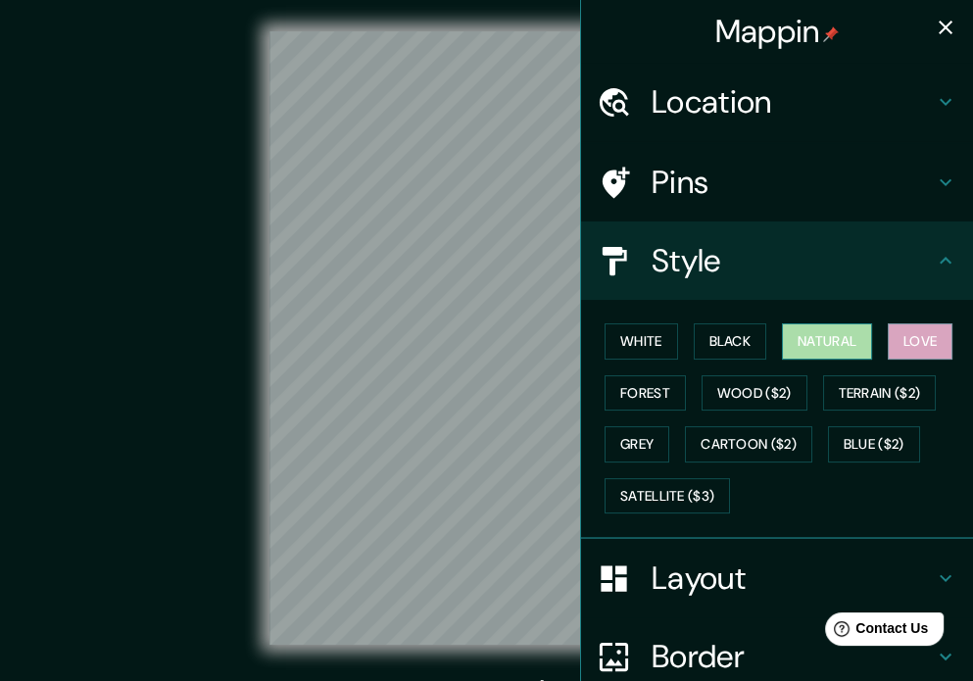
click at [846, 344] on button "Natural" at bounding box center [827, 341] width 90 height 36
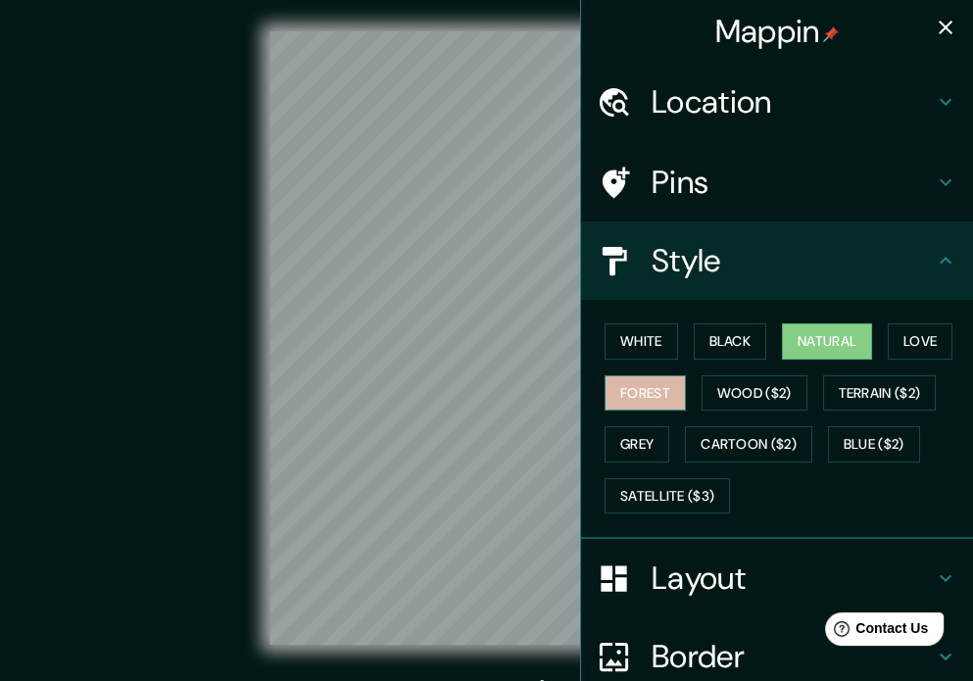
click at [645, 378] on button "Forest" at bounding box center [644, 393] width 81 height 36
